Goal: Task Accomplishment & Management: Use online tool/utility

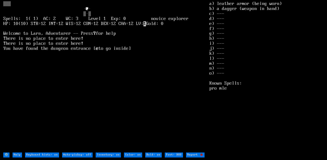
click at [74, 153] on off "Auto-pickup: off" at bounding box center [77, 154] width 31 height 5
type off "Auto-pickup: on"
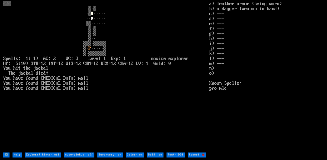
click at [41, 156] on off "Keyboard hints: off" at bounding box center [43, 154] width 36 height 5
type off "Keyboard hints: on"
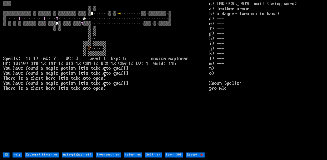
click at [78, 155] on off "Auto-pickup: off" at bounding box center [77, 154] width 31 height 5
type off "Auto-pickup: on"
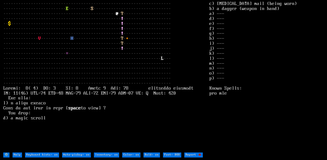
click at [49, 156] on off "Keyboard hints: on" at bounding box center [42, 154] width 34 height 5
type off "Keyboard hints: off"
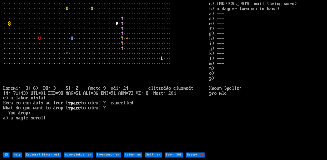
click at [47, 155] on off "Keyboard hints: off" at bounding box center [43, 154] width 36 height 5
type off "Keyboard hints: on"
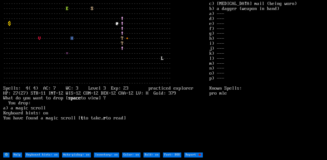
click at [68, 156] on off "Auto-pickup: on" at bounding box center [76, 154] width 29 height 5
type off "Auto-pickup: off"
